Goal: Task Accomplishment & Management: Use online tool/utility

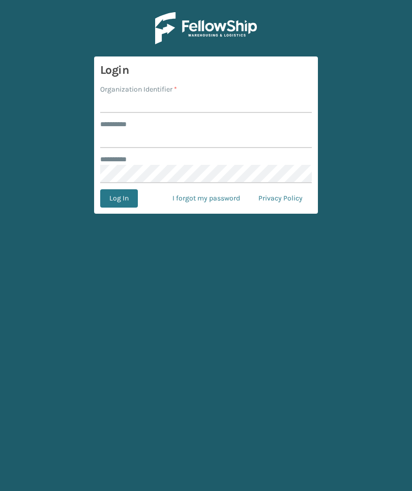
click at [142, 95] on input "Organization Identifier *" at bounding box center [205, 104] width 211 height 18
type input "Foamtex"
click at [237, 137] on input "******** *" at bounding box center [205, 139] width 211 height 18
type input "******"
click at [118, 198] on button "Log In" at bounding box center [119, 198] width 38 height 18
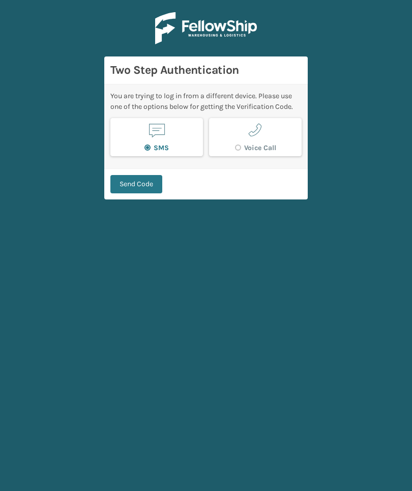
click at [141, 189] on button "Send Code" at bounding box center [136, 184] width 52 height 18
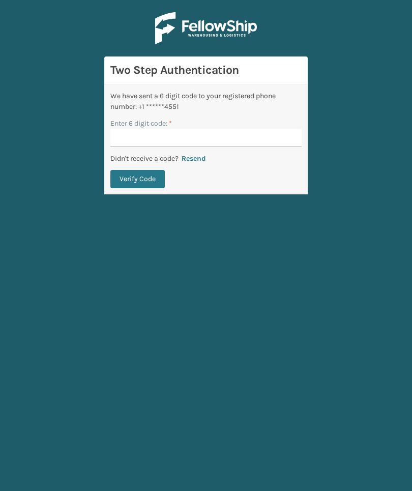
click at [288, 139] on input "Enter 6 digit code: *" at bounding box center [205, 138] width 191 height 18
type input "401397"
click at [137, 179] on button "Verify Code" at bounding box center [137, 179] width 54 height 18
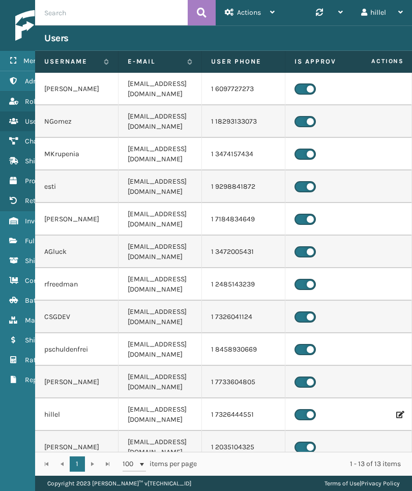
click at [25, 240] on span "Fulfillment Orders" at bounding box center [53, 240] width 57 height 9
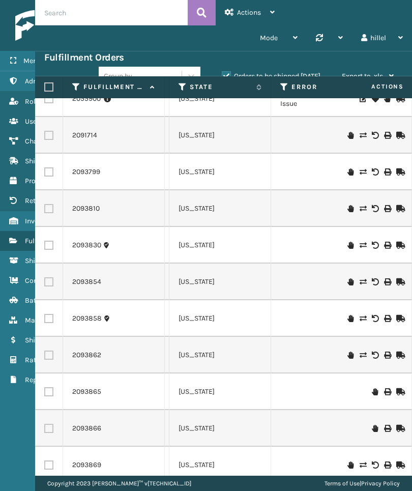
scroll to position [18, 728]
click at [278, 88] on icon at bounding box center [280, 86] width 8 height 9
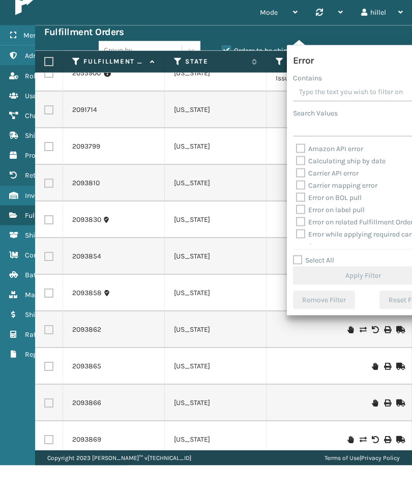
click at [321, 281] on label "Select All" at bounding box center [313, 285] width 41 height 9
click at [321, 280] on input "Select All" at bounding box center [369, 280] width 153 height 1
checkbox input "true"
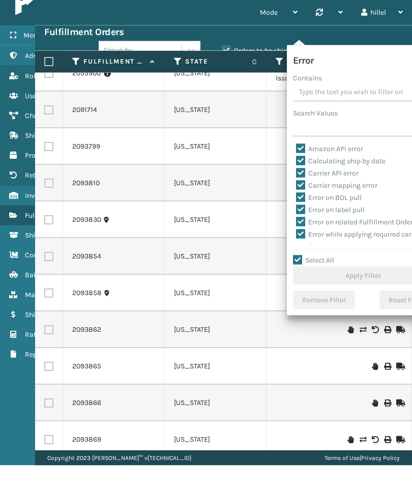
checkbox input "true"
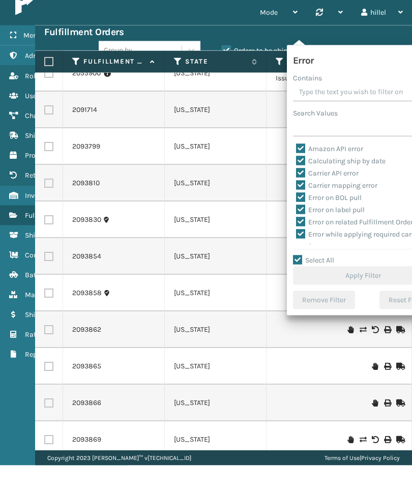
checkbox input "true"
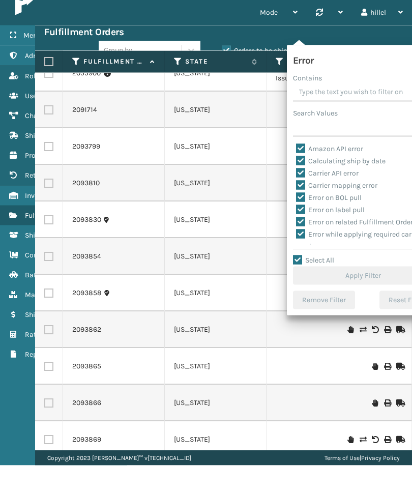
checkbox input "true"
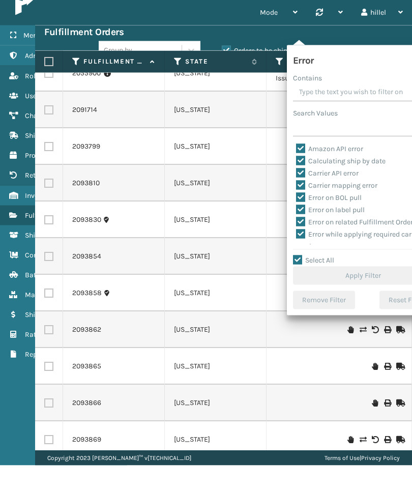
checkbox input "true"
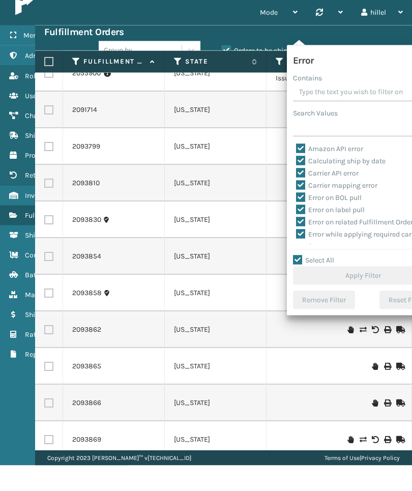
checkbox input "true"
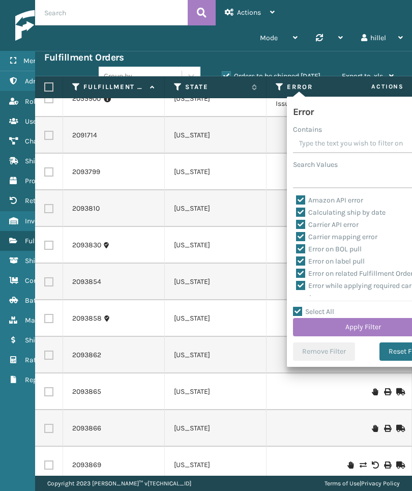
click at [377, 326] on button "Apply Filter" at bounding box center [363, 327] width 140 height 18
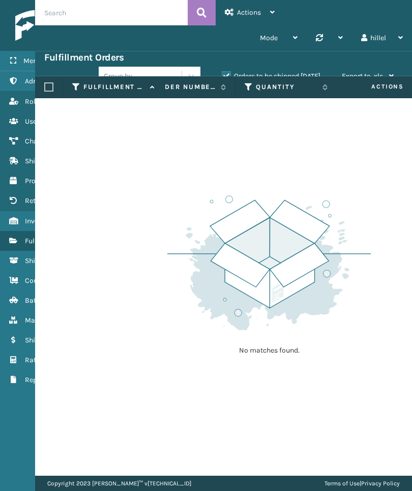
scroll to position [0, 68]
click at [307, 75] on label "Orders to be shipped [DATE]" at bounding box center [271, 76] width 99 height 9
click at [222, 75] on input "Orders to be shipped [DATE]" at bounding box center [222, 73] width 1 height 7
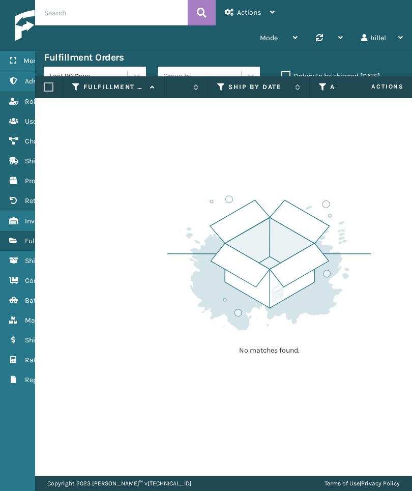
click at [325, 75] on label "Orders to be shipped [DATE]" at bounding box center [330, 76] width 99 height 9
click at [282, 75] on input "Orders to be shipped [DATE]" at bounding box center [281, 73] width 1 height 7
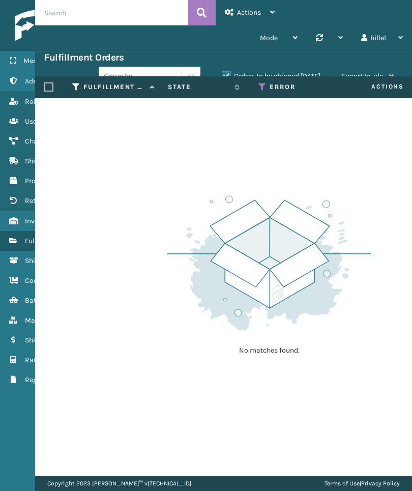
click at [258, 87] on icon at bounding box center [262, 86] width 8 height 9
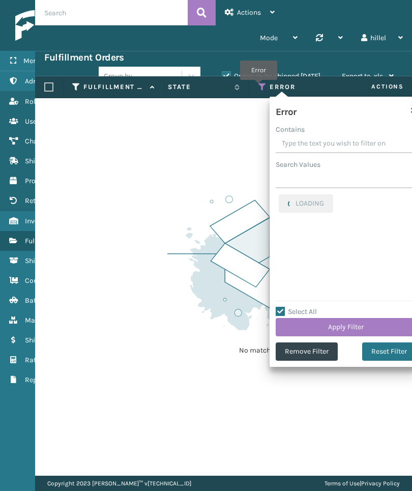
checkbox input "true"
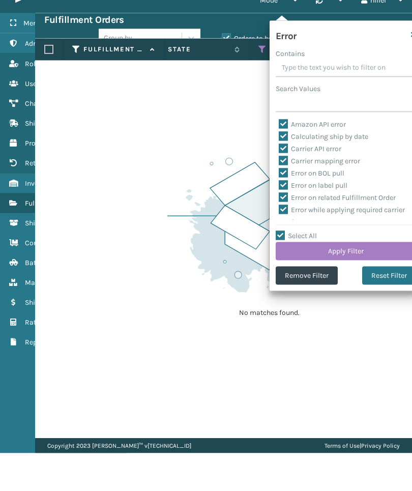
click at [307, 304] on button "Remove Filter" at bounding box center [307, 313] width 62 height 18
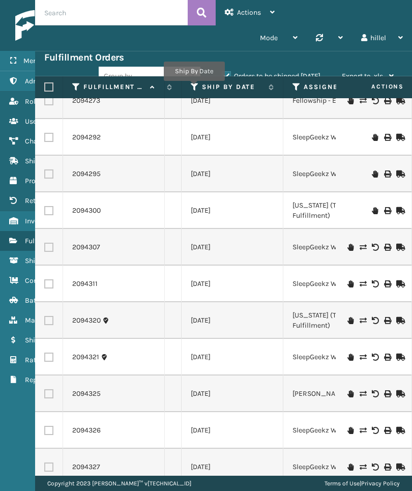
click at [194, 88] on icon at bounding box center [195, 86] width 8 height 9
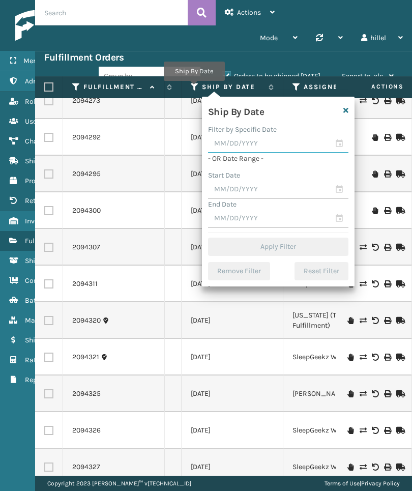
click at [280, 146] on input "text" at bounding box center [278, 144] width 140 height 18
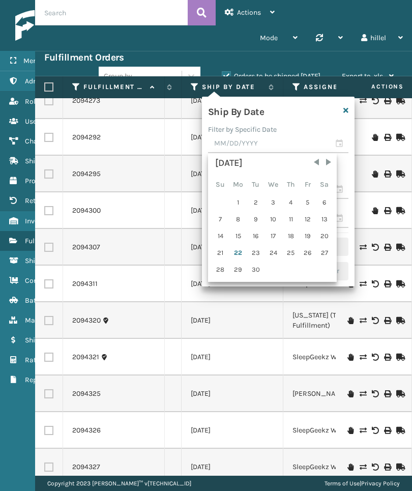
click at [254, 251] on div "23" at bounding box center [255, 252] width 15 height 15
type input "[DATE]"
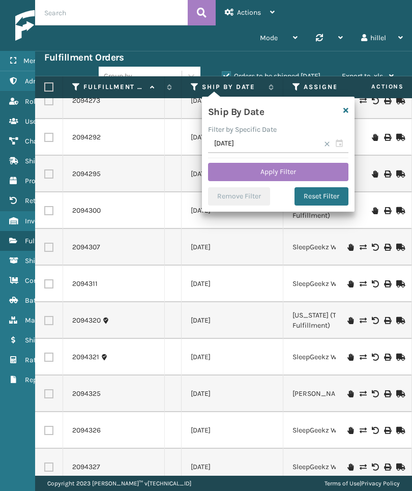
click at [319, 171] on button "Apply Filter" at bounding box center [278, 172] width 140 height 18
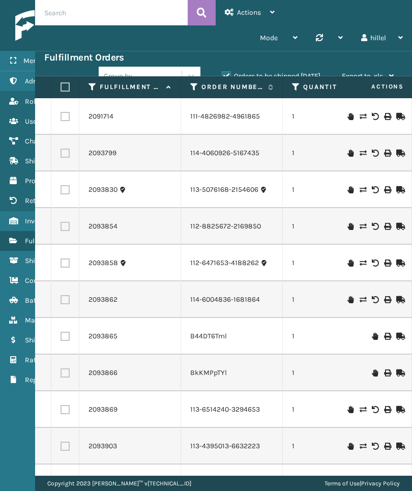
click at [303, 75] on label "Orders to be shipped [DATE]" at bounding box center [271, 76] width 99 height 9
click at [222, 75] on input "Orders to be shipped [DATE]" at bounding box center [222, 73] width 1 height 7
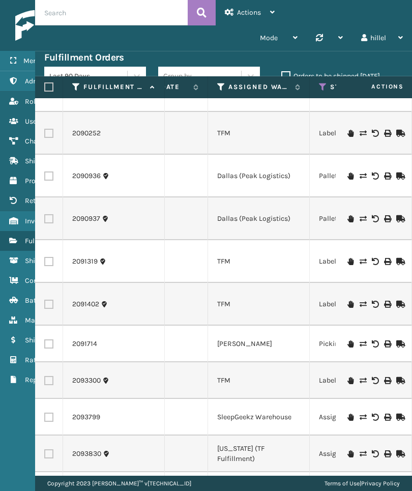
click at [222, 86] on icon at bounding box center [221, 86] width 8 height 9
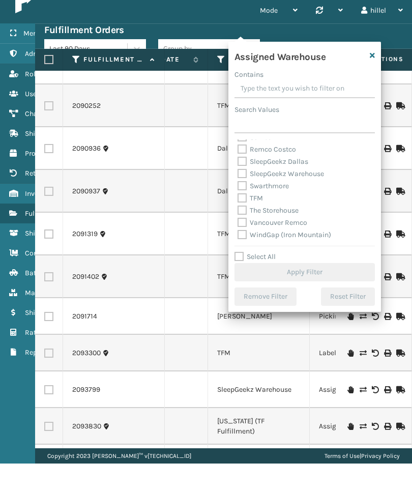
click at [247, 221] on label "TFM" at bounding box center [249, 225] width 25 height 9
click at [238, 220] on input "TFM" at bounding box center [237, 223] width 1 height 7
checkbox input "true"
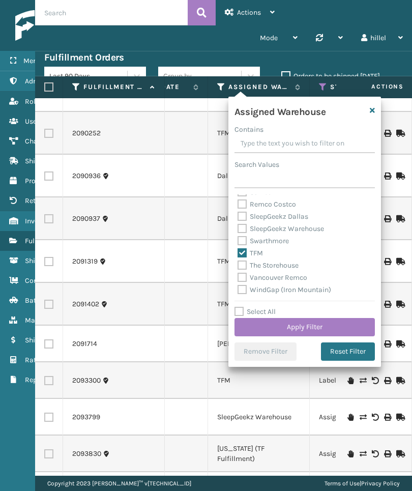
click at [339, 327] on button "Apply Filter" at bounding box center [304, 327] width 140 height 18
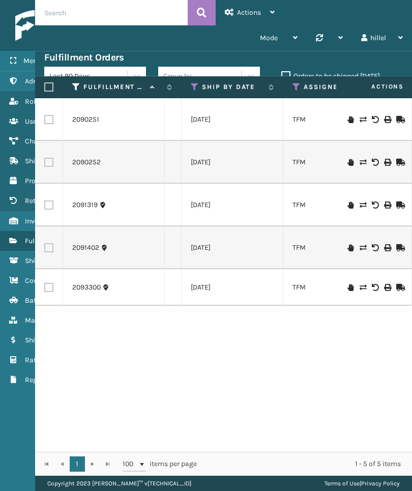
click at [193, 88] on icon at bounding box center [195, 86] width 8 height 9
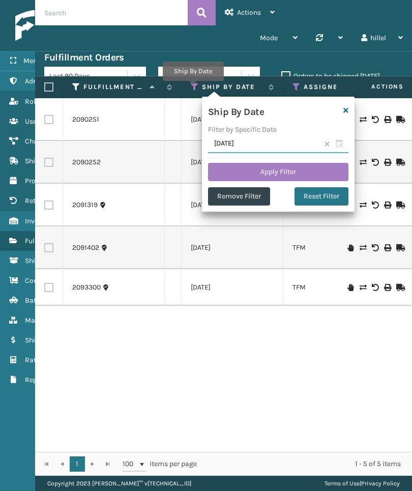
click at [277, 151] on input "[DATE]" at bounding box center [278, 144] width 140 height 18
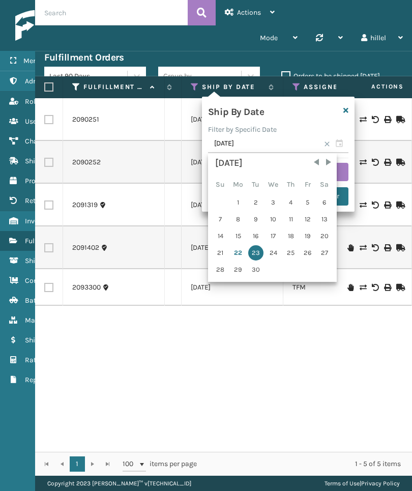
click at [272, 254] on div "24" at bounding box center [273, 252] width 17 height 15
type input "[DATE]"
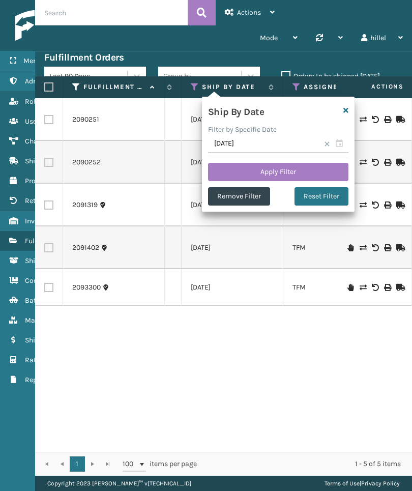
click at [319, 165] on button "Apply Filter" at bounding box center [278, 172] width 140 height 18
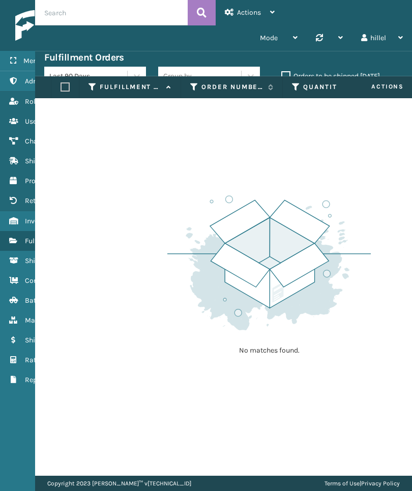
click at [340, 74] on label "Orders to be shipped [DATE]" at bounding box center [330, 76] width 99 height 9
click at [282, 74] on input "Orders to be shipped [DATE]" at bounding box center [281, 73] width 1 height 7
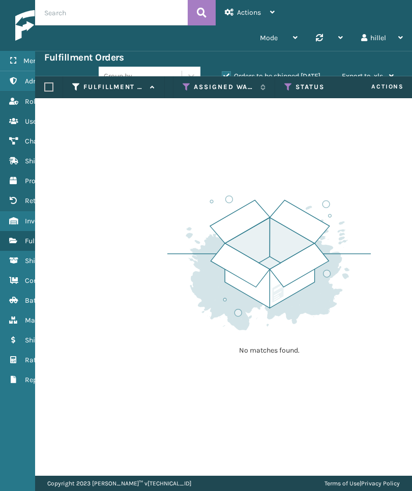
click at [184, 91] on icon at bounding box center [187, 86] width 8 height 9
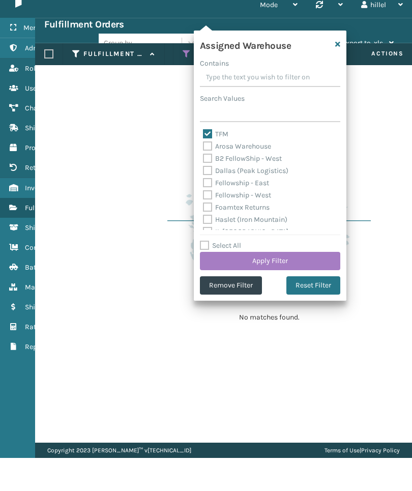
click at [248, 309] on button "Remove Filter" at bounding box center [231, 318] width 62 height 18
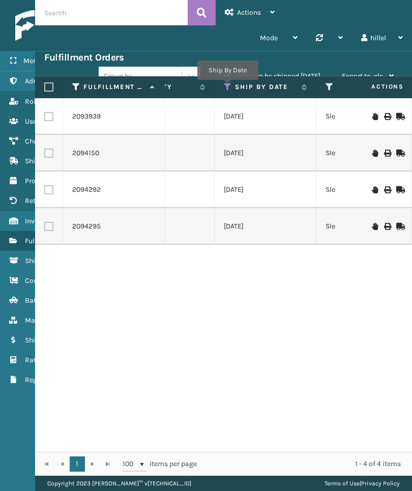
click at [227, 87] on icon at bounding box center [228, 86] width 8 height 9
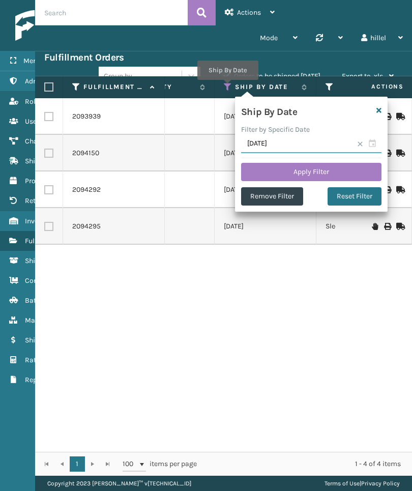
click at [305, 146] on input "[DATE]" at bounding box center [311, 144] width 140 height 18
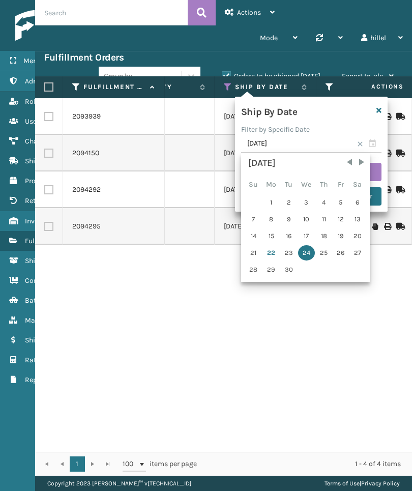
click at [286, 252] on div "23" at bounding box center [288, 252] width 15 height 15
type input "[DATE]"
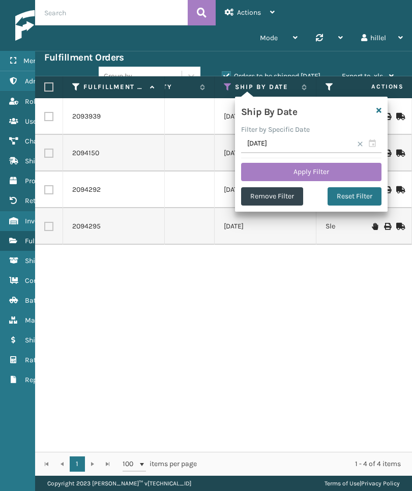
click at [346, 171] on button "Apply Filter" at bounding box center [311, 172] width 140 height 18
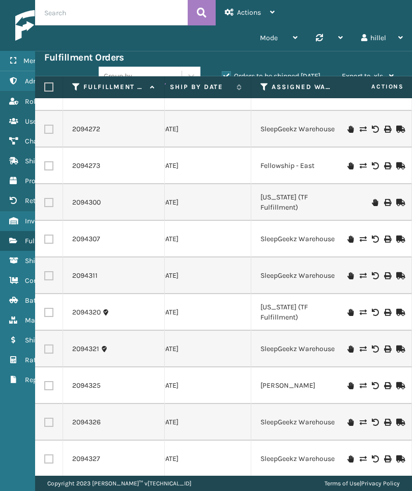
click at [337, 265] on td at bounding box center [374, 275] width 76 height 37
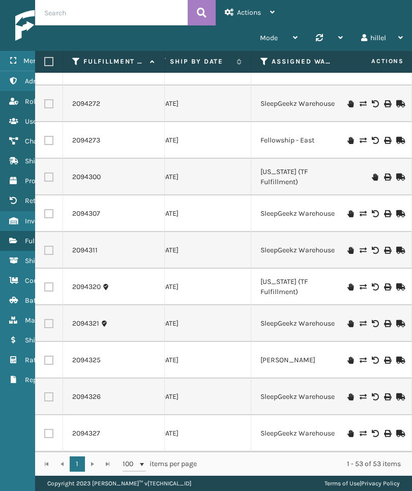
click at [390, 41] on div "hillel" at bounding box center [382, 37] width 42 height 25
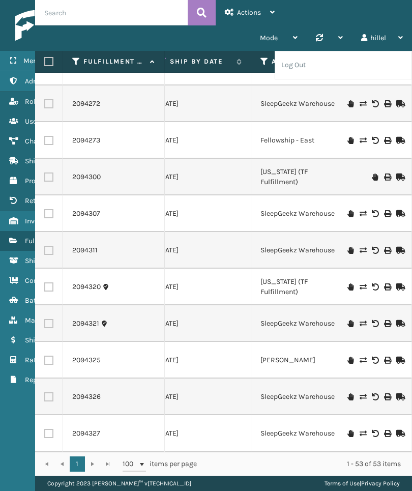
click at [378, 67] on li "Log Out" at bounding box center [343, 64] width 136 height 27
